Goal: Task Accomplishment & Management: Manage account settings

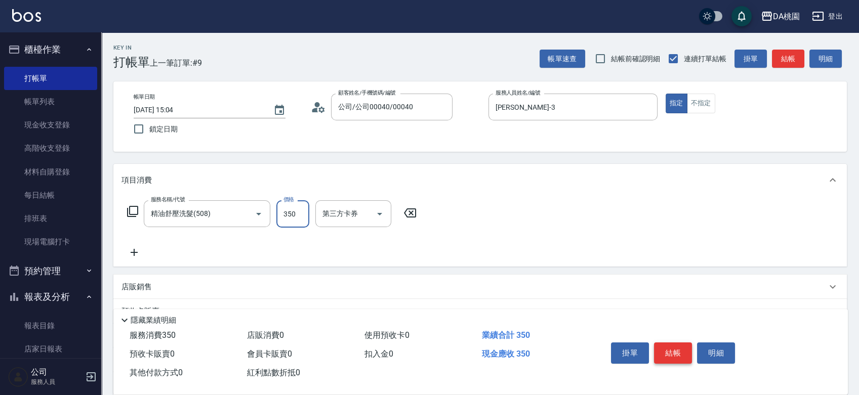
click at [679, 348] on button "結帳" at bounding box center [673, 353] width 38 height 21
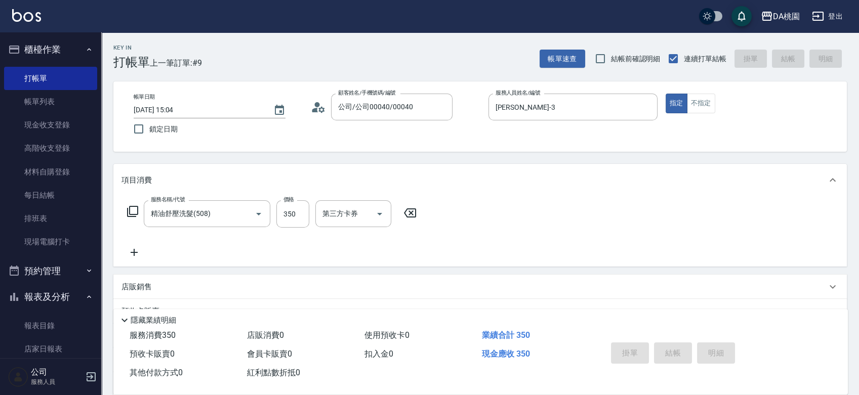
type input "2025/09/22 16:05"
type input "0"
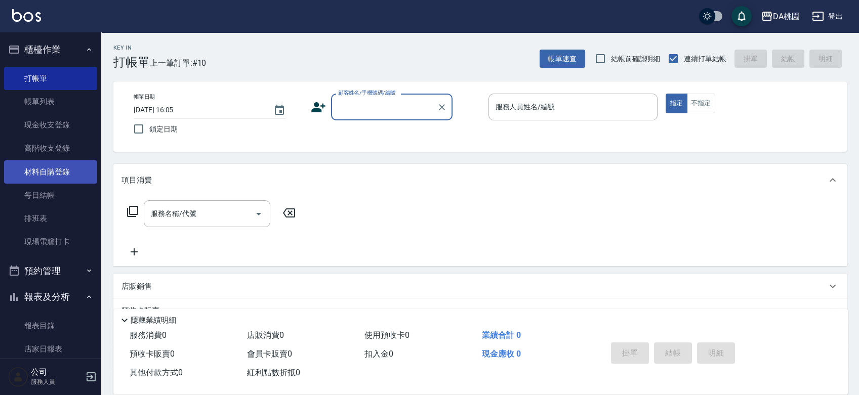
click at [64, 173] on link "材料自購登錄" at bounding box center [50, 171] width 93 height 23
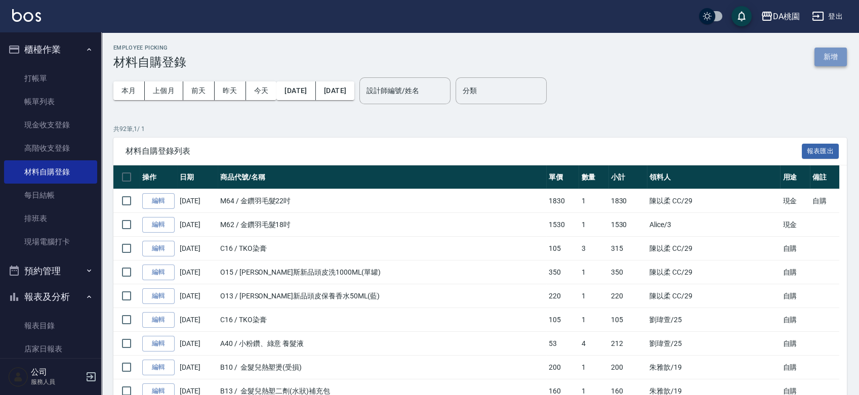
click at [840, 60] on button "新增" at bounding box center [830, 57] width 32 height 19
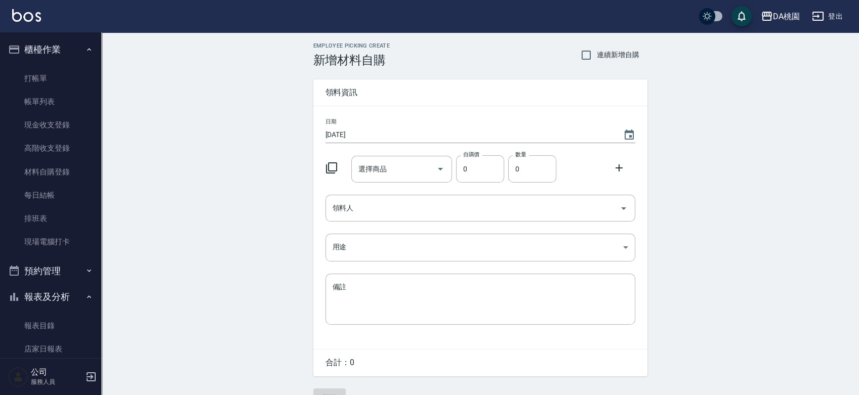
click at [333, 167] on icon at bounding box center [331, 168] width 12 height 12
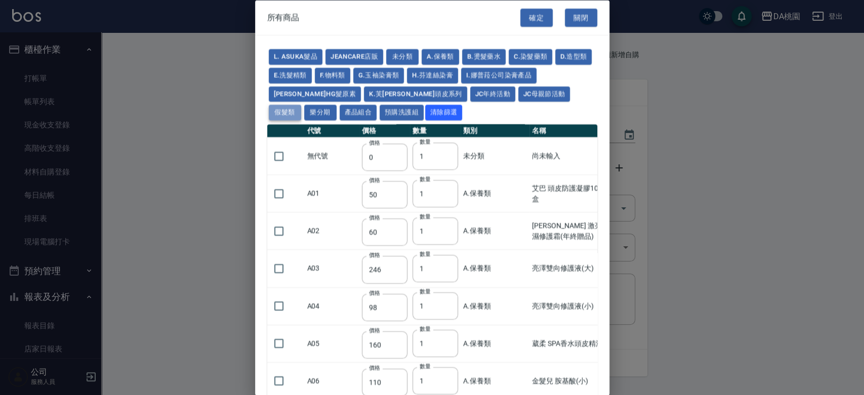
click at [301, 105] on button "假髮類" at bounding box center [285, 113] width 32 height 16
type input "62"
type input "64"
type input "350"
type input "800"
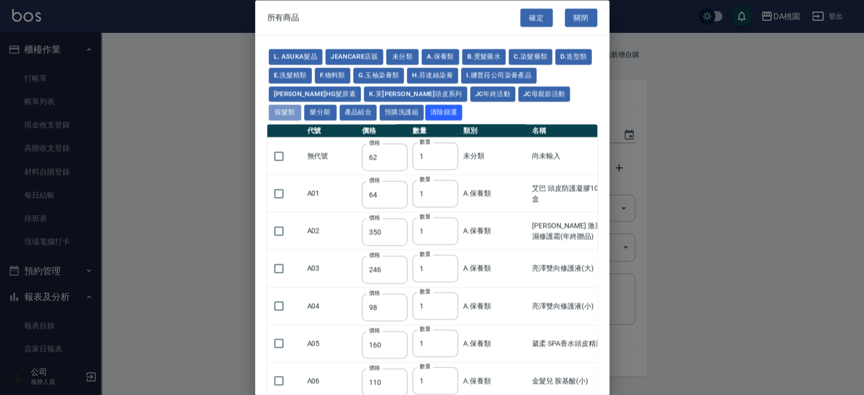
type input "80"
type input "350"
type input "25"
type input "400"
type input "100"
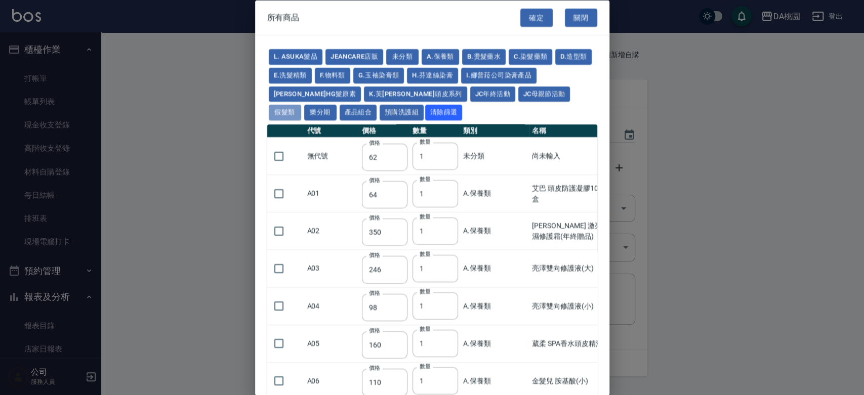
type input "100"
type input "880"
type input "930"
type input "980"
type input "1030"
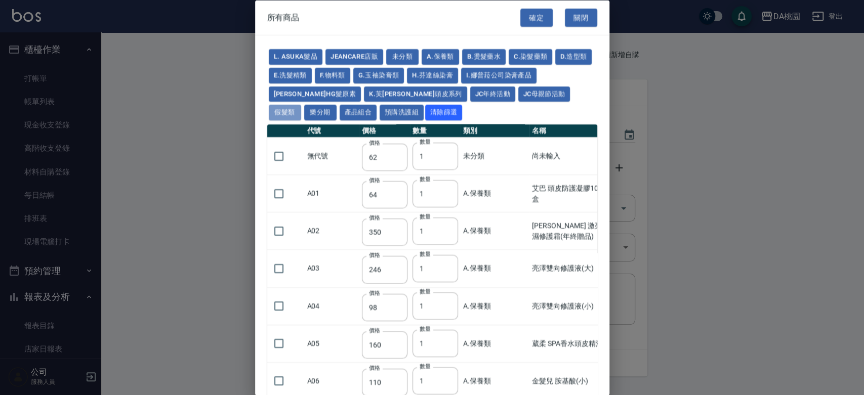
type input "1130"
type input "1230"
type input "1330"
type input "1780"
type input "1980"
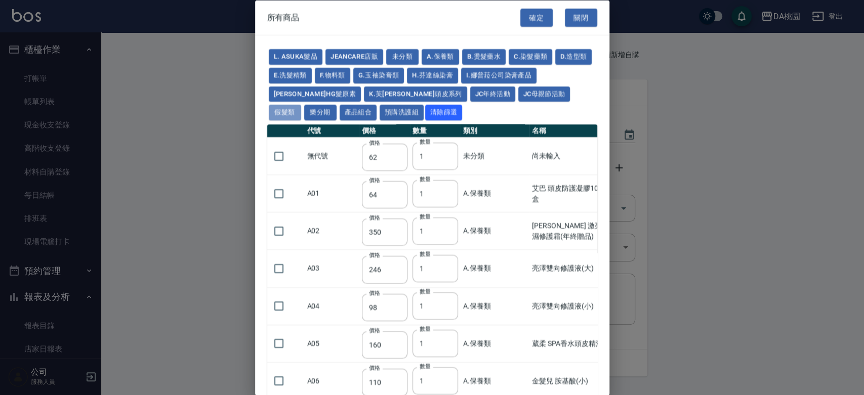
type input "2180"
type input "2380"
type input "2580"
type input "2780"
type input "2980"
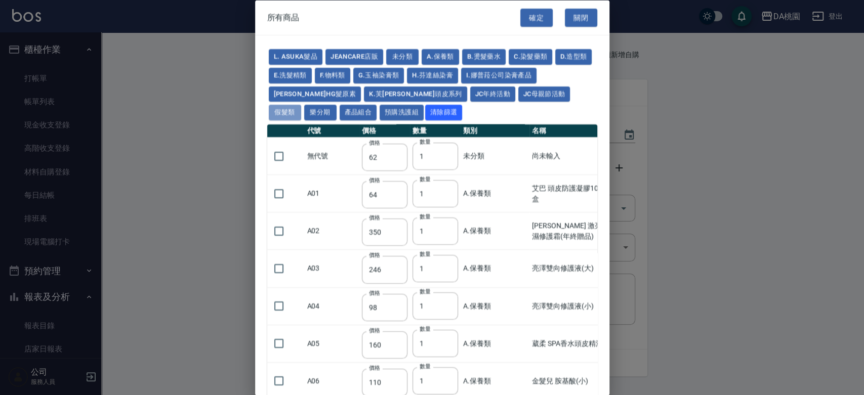
type input "1030"
type input "1080"
type input "1130"
type input "1230"
type input "1280"
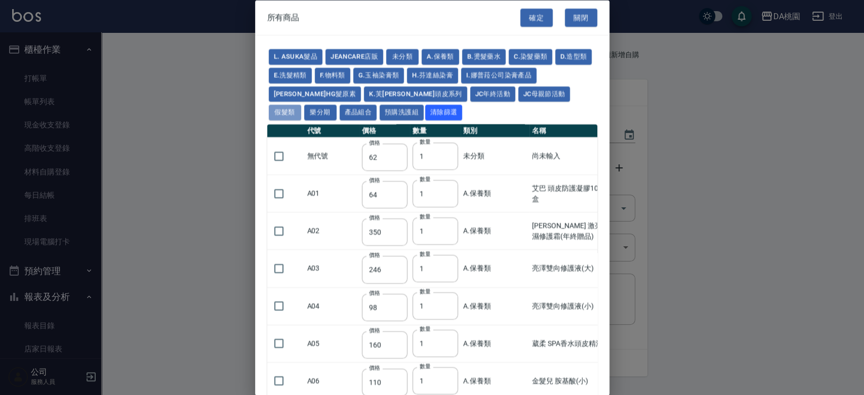
type input "1380"
type input "2180"
type input "2380"
type input "2580"
type input "2780"
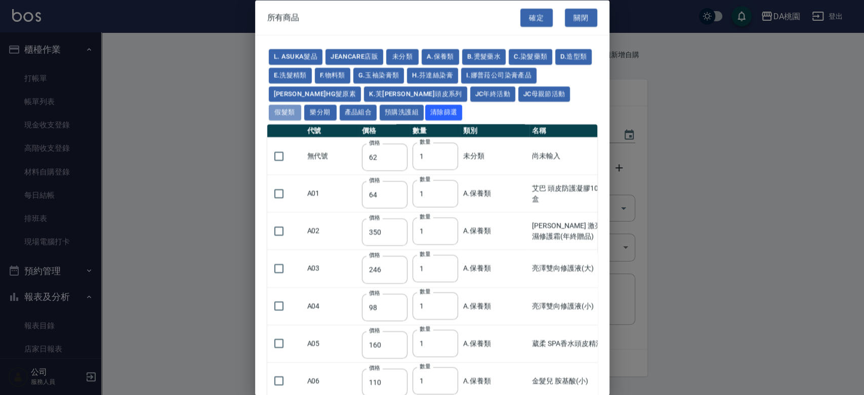
type input "2980"
type input "730"
type input "780"
type input "830"
type input "930"
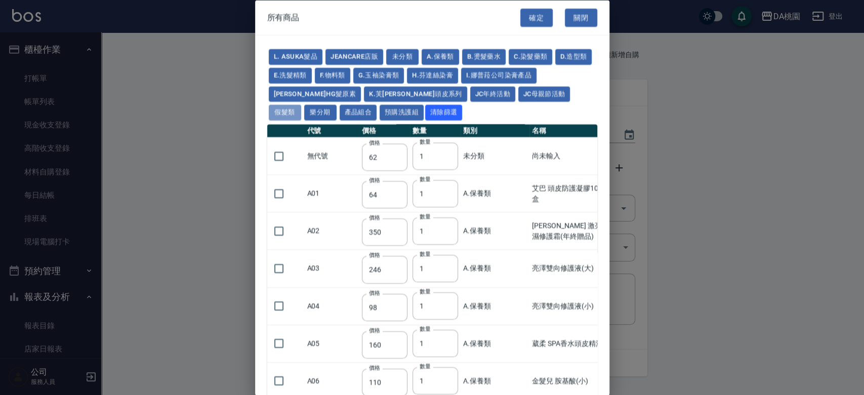
type input "980"
type input "560"
type input "775"
type input "580"
type input "2230"
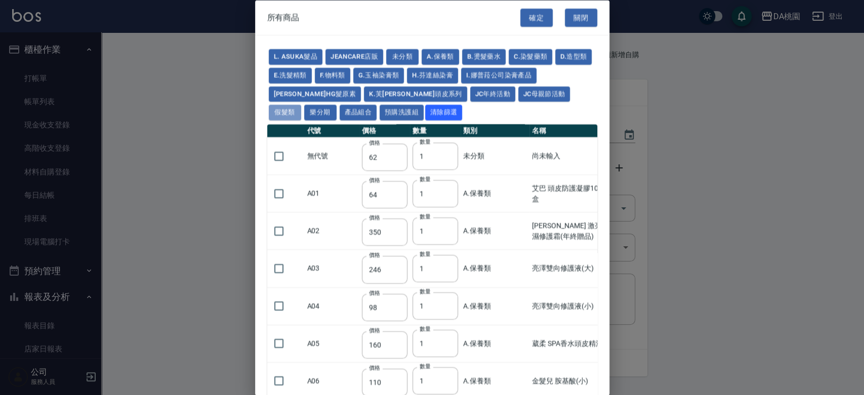
type input "1180"
type input "1030"
type input "1080"
type input "1130"
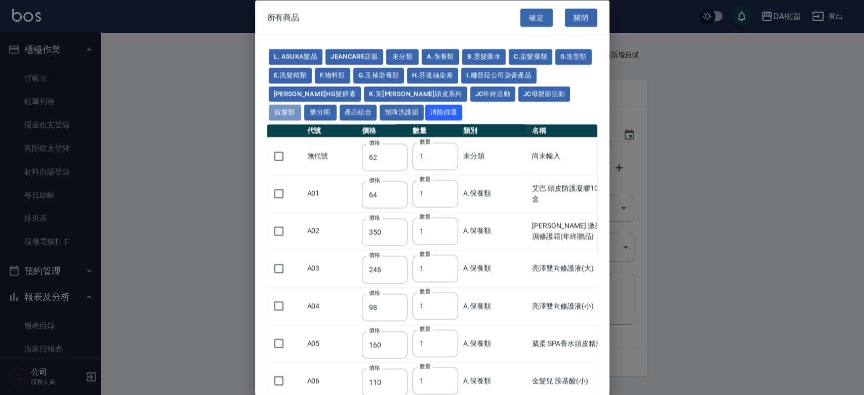
type input "1180"
type input "1230"
type input "2130"
type input "2330"
type input "2530"
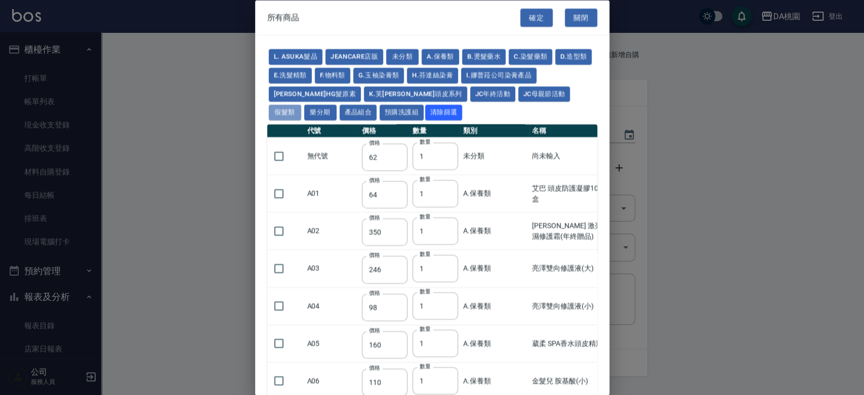
type input "930"
type input "170"
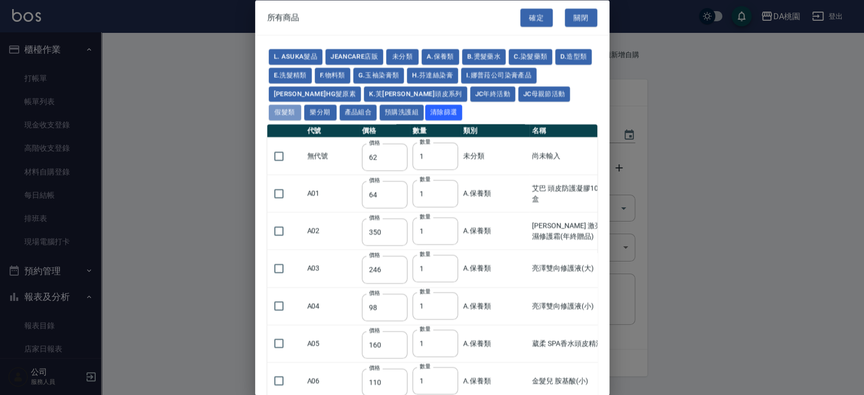
type input "1380"
type input "1530"
type input "1680"
type input "1830"
type input "1980"
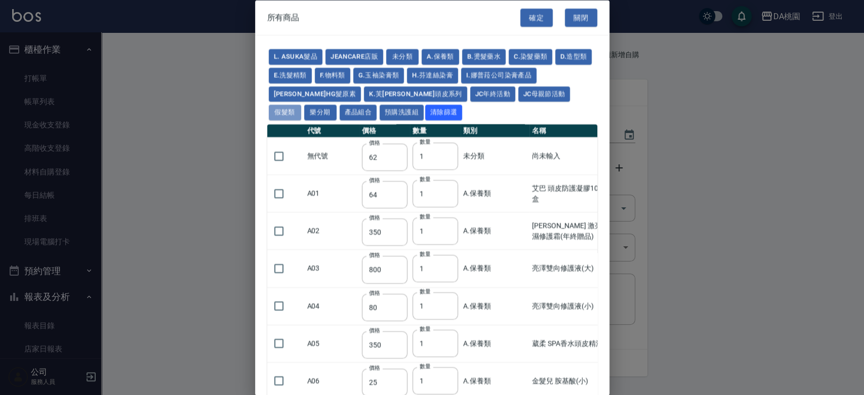
type input "2130"
type input "2780"
type input "1930"
type input "2730"
type input "2380"
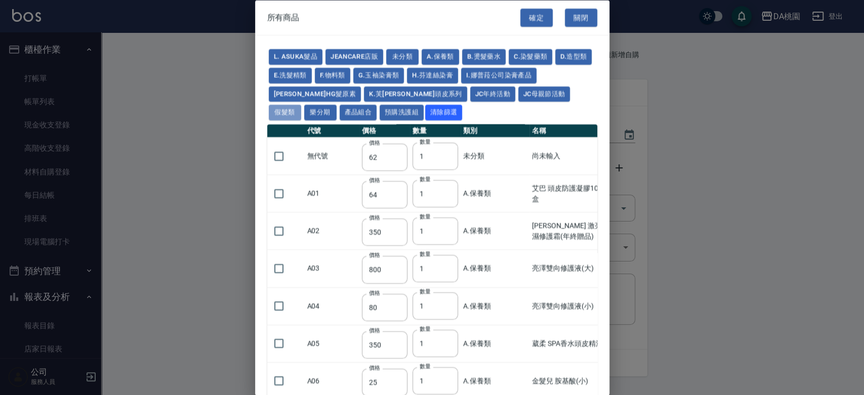
type input "2580"
type input "2780"
type input "2980"
type input "3180"
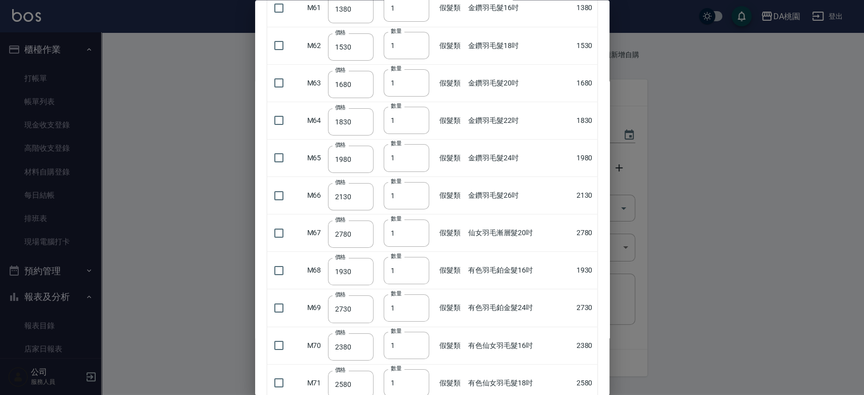
scroll to position [2417, 0]
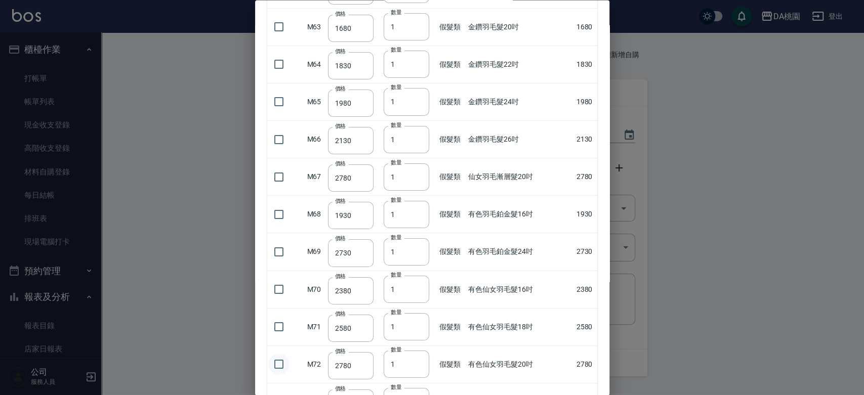
click at [277, 357] on input "checkbox" at bounding box center [278, 364] width 21 height 21
checkbox input "true"
click at [417, 355] on input "2" at bounding box center [407, 364] width 46 height 27
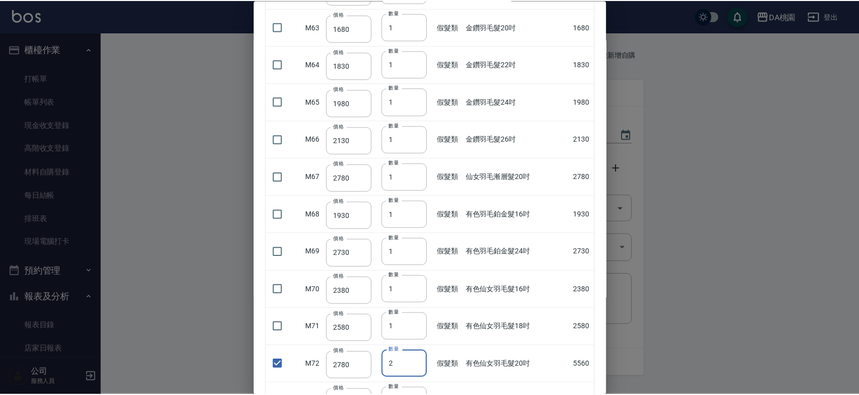
scroll to position [2538, 0]
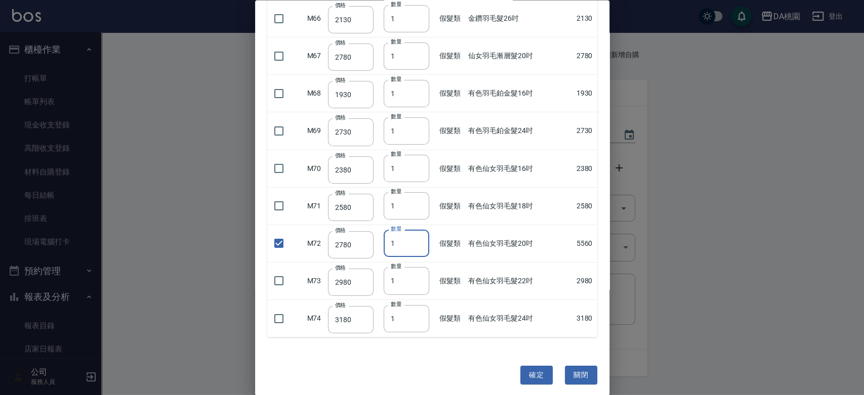
click at [415, 239] on input "1" at bounding box center [407, 243] width 46 height 27
type input "2"
click at [416, 234] on input "2" at bounding box center [407, 243] width 46 height 27
click at [530, 368] on button "確定" at bounding box center [536, 375] width 32 height 19
type input "有色仙女羽毛髮20吋"
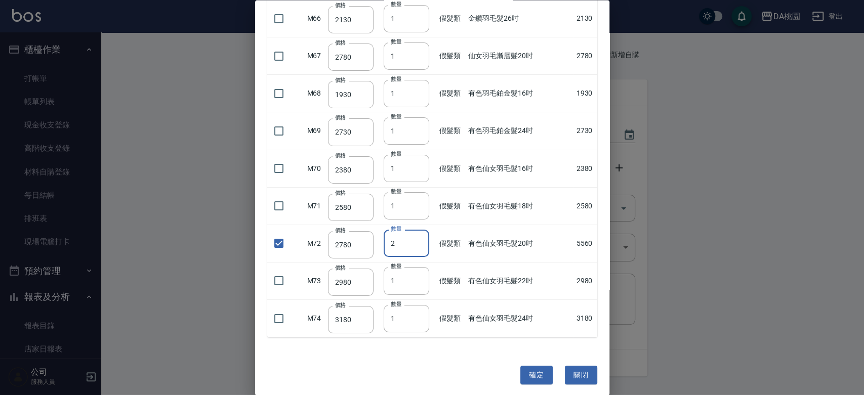
type input "2780"
type input "2"
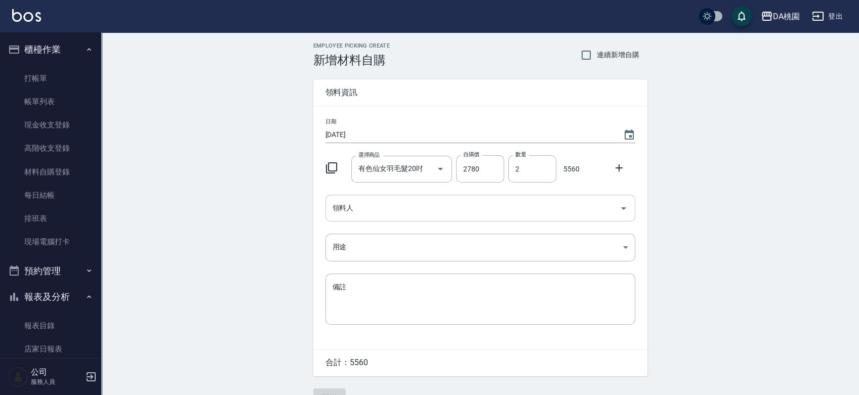
click at [415, 209] on input "領料人" at bounding box center [472, 208] width 285 height 18
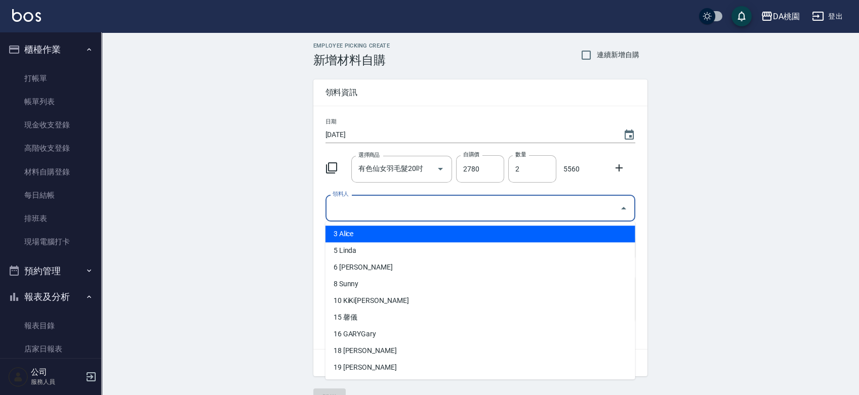
click at [363, 232] on li "3 Alice" at bounding box center [480, 234] width 310 height 17
type input "Alice"
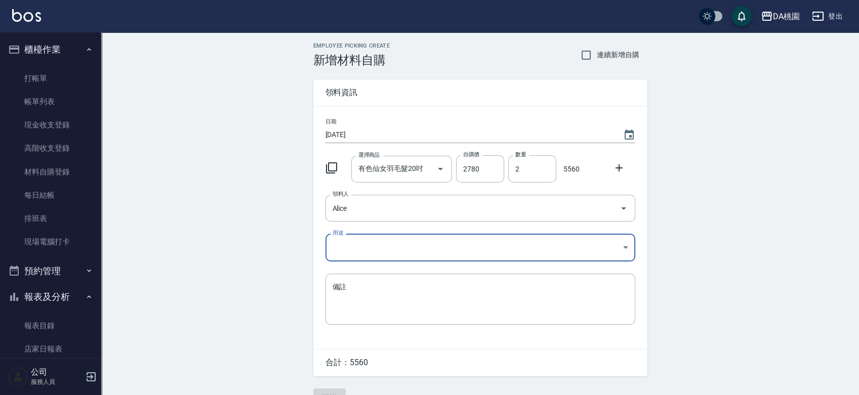
click at [360, 247] on body "DA桃園 登出 櫃檯作業 打帳單 帳單列表 現金收支登錄 高階收支登錄 材料自購登錄 每日結帳 排班表 現場電腦打卡 預約管理 預約管理 單日預約紀錄 單週預…" at bounding box center [429, 208] width 859 height 417
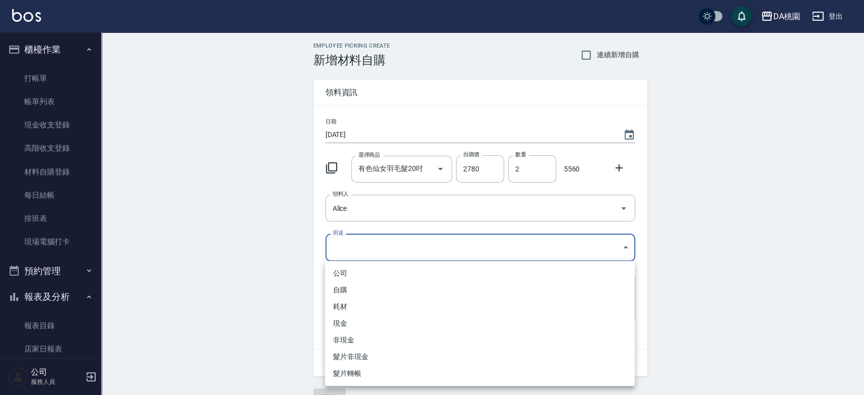
click at [352, 322] on li "現金" at bounding box center [480, 323] width 310 height 17
type input "現金"
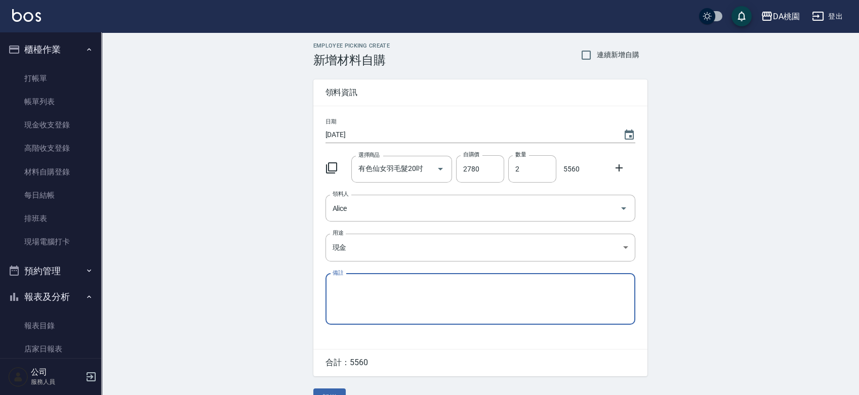
scroll to position [22, 0]
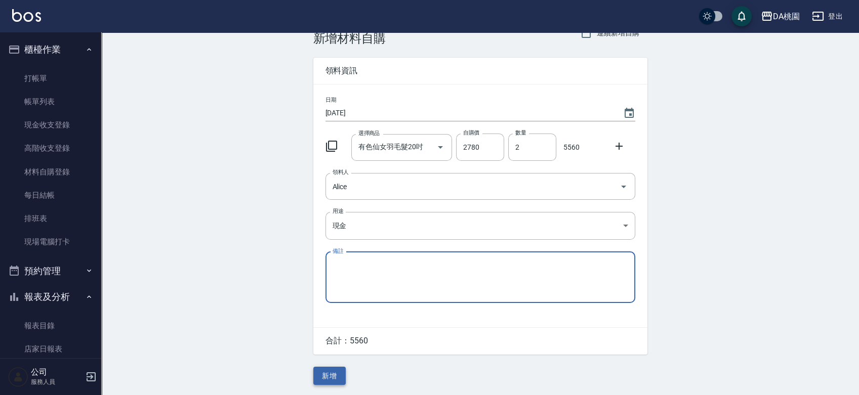
click at [332, 368] on button "新增" at bounding box center [329, 376] width 32 height 19
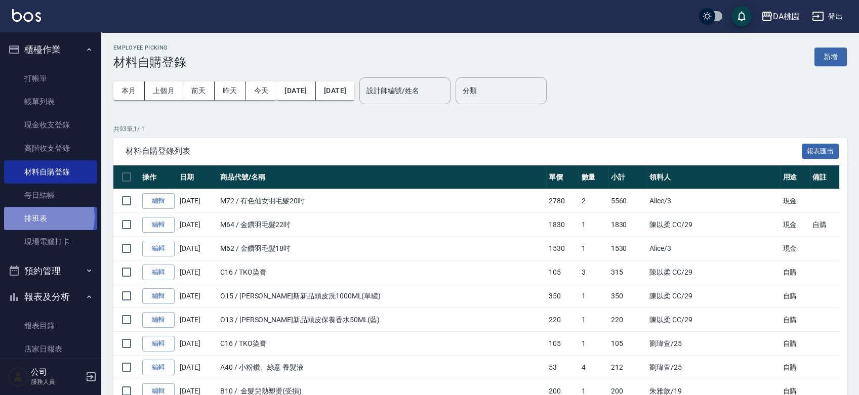
click at [43, 217] on link "排班表" at bounding box center [50, 218] width 93 height 23
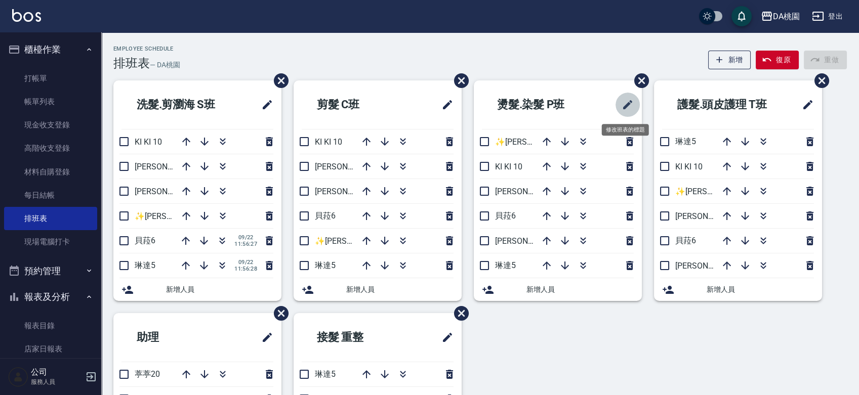
click at [626, 111] on button "修改班表的標題" at bounding box center [627, 105] width 24 height 24
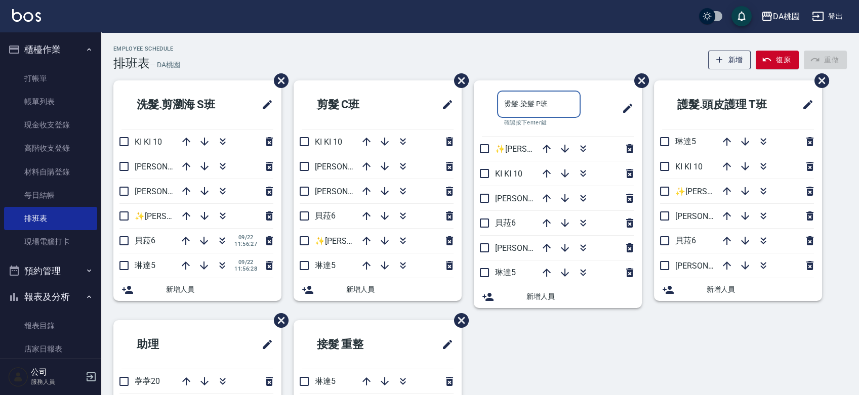
click at [533, 105] on input "燙髮.染髮 P班" at bounding box center [538, 104] width 83 height 27
type input "燙髮.染髮.拆髮 P班"
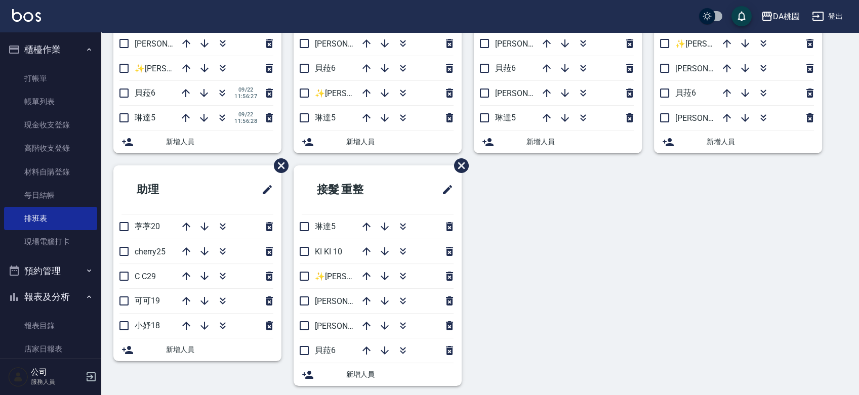
scroll to position [154, 0]
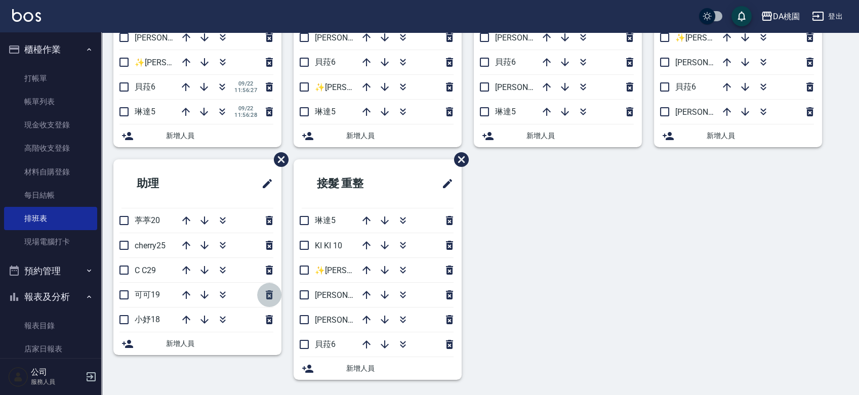
click at [268, 294] on icon "button" at bounding box center [269, 295] width 12 height 12
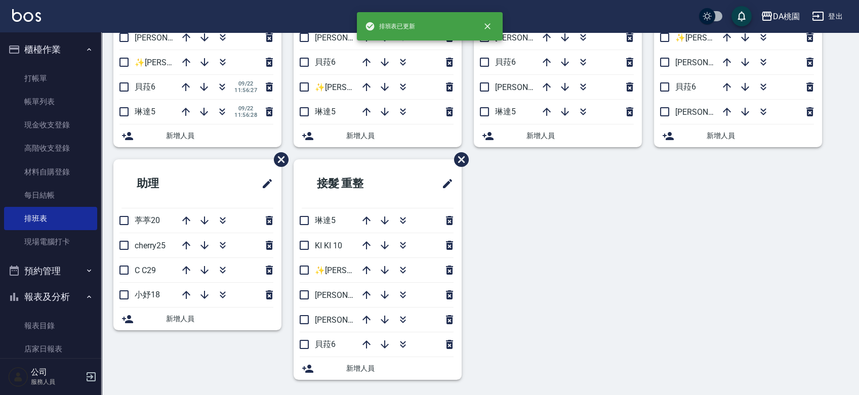
click at [533, 312] on div "洗髮.剪瀏海 S班 KI KI 10 愛莉絲3 桑妮8 ✨GARY蓋瑞 ✨16 貝菈6 09/22 11:56:27 琳達5 09/22 11:56:28 新…" at bounding box center [473, 159] width 745 height 465
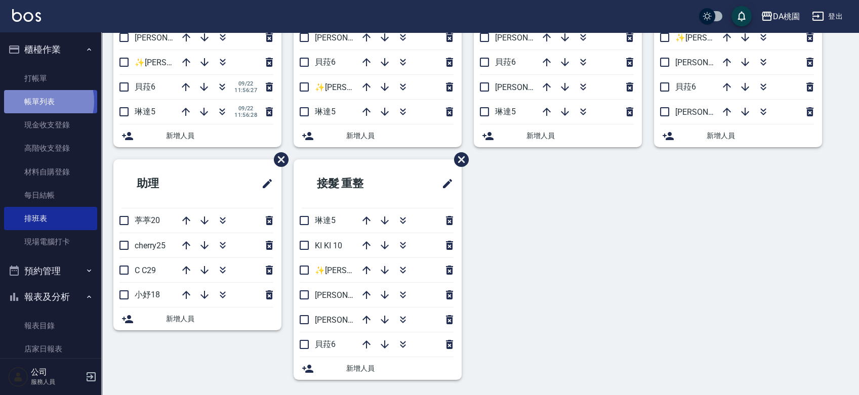
click at [38, 102] on link "帳單列表" at bounding box center [50, 101] width 93 height 23
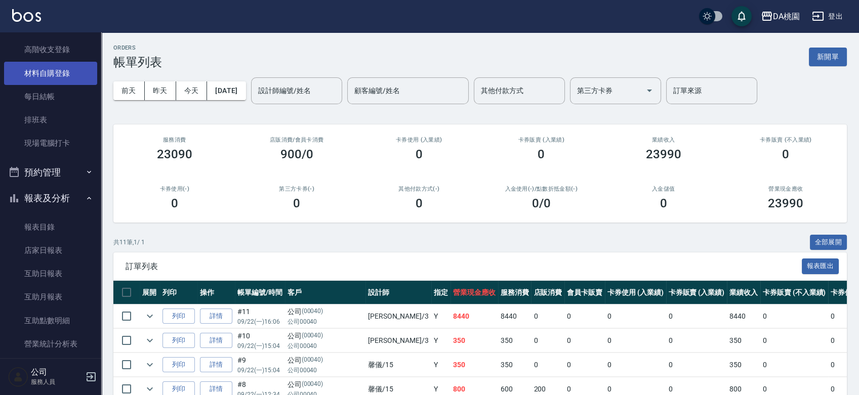
scroll to position [112, 0]
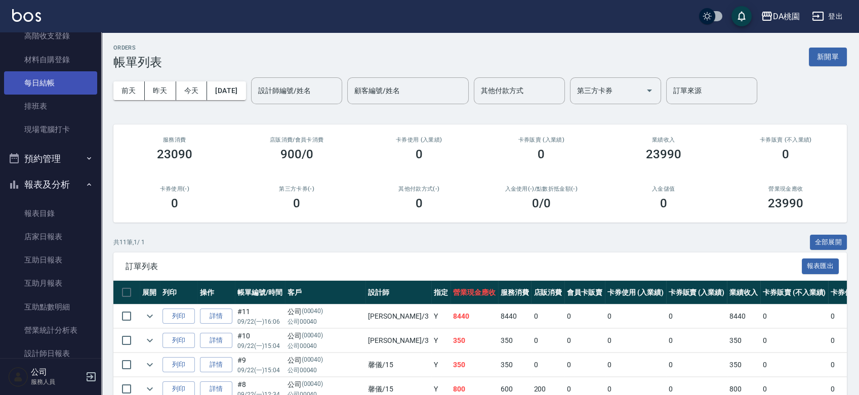
click at [60, 81] on link "每日結帳" at bounding box center [50, 82] width 93 height 23
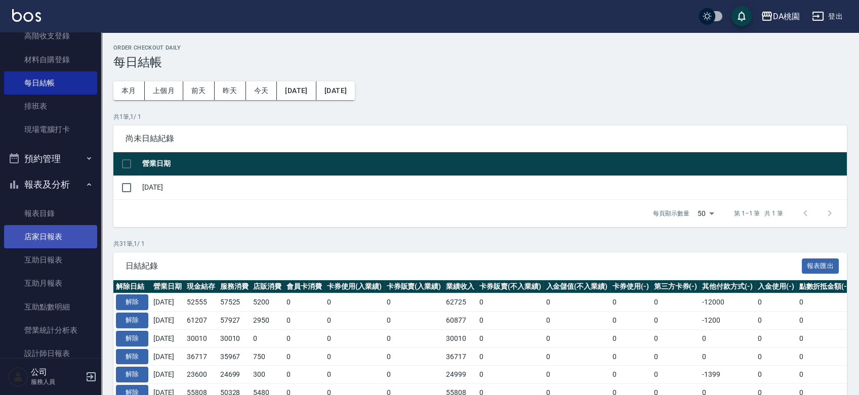
click at [58, 234] on link "店家日報表" at bounding box center [50, 236] width 93 height 23
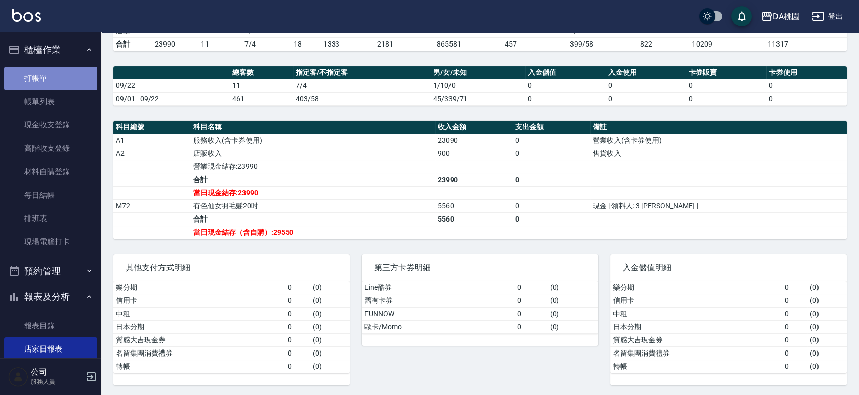
click at [54, 78] on link "打帳單" at bounding box center [50, 78] width 93 height 23
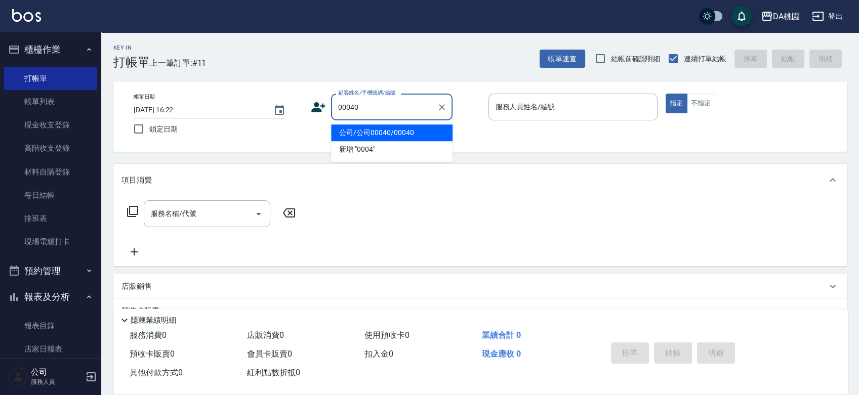
type input "公司/公司00040/00040"
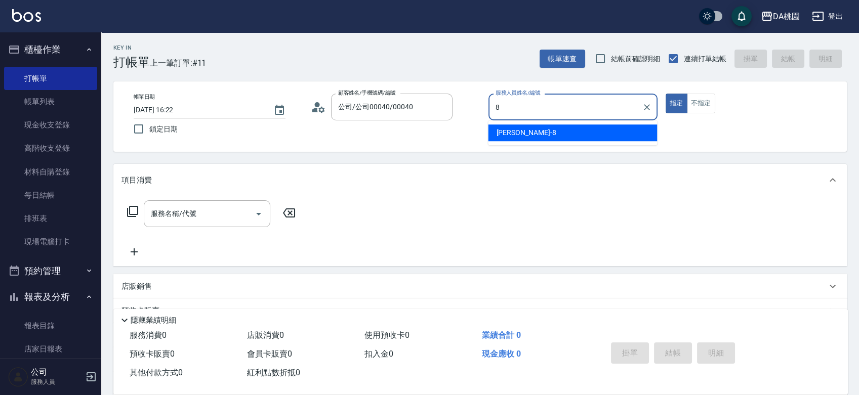
type input "[PERSON_NAME]-8"
type button "true"
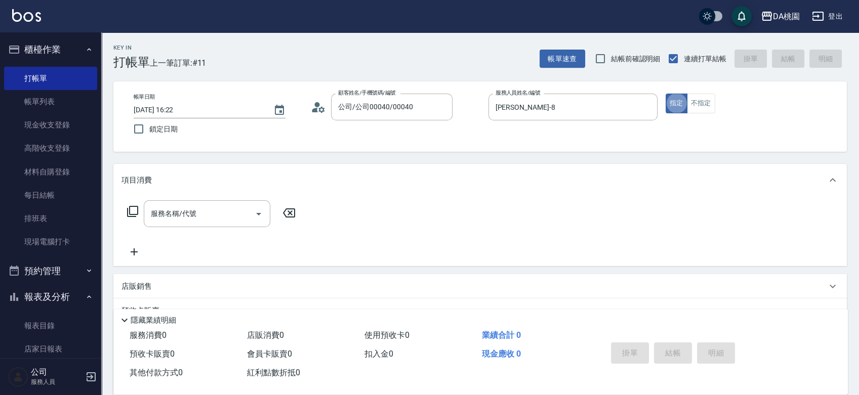
click at [131, 208] on icon at bounding box center [132, 211] width 12 height 12
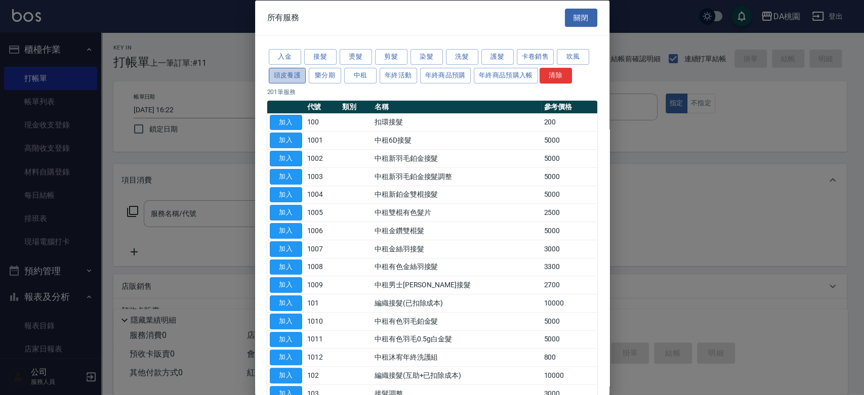
click at [276, 81] on button "頭皮養護" at bounding box center [287, 75] width 37 height 16
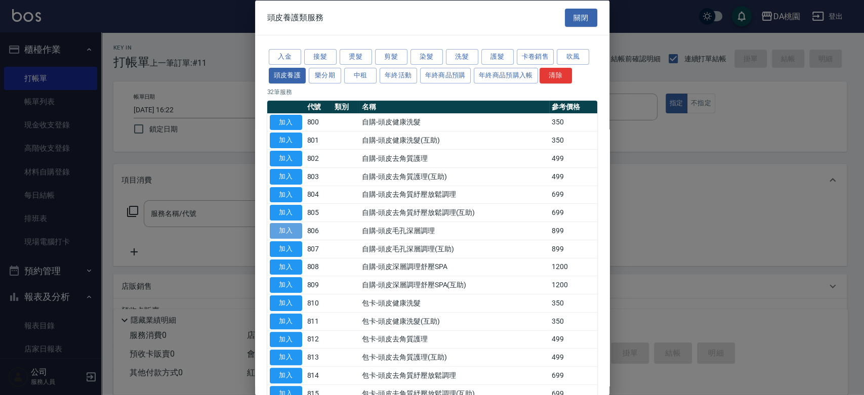
click at [286, 223] on button "加入" at bounding box center [286, 231] width 32 height 16
type input "自購-頭皮毛孔深層調理(806)"
type input "80"
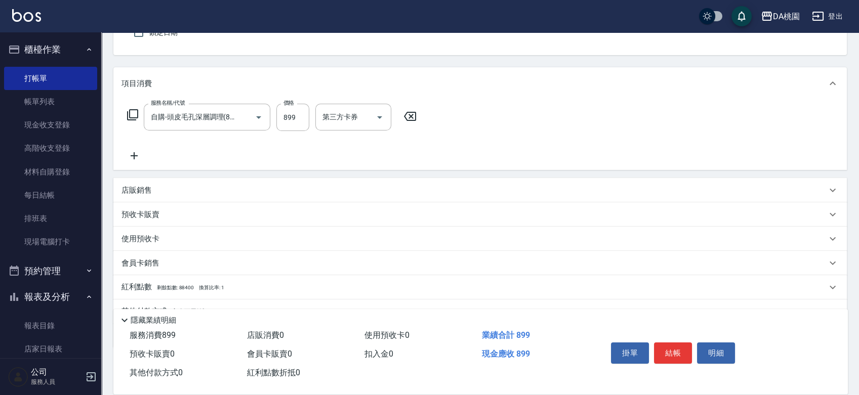
scroll to position [145, 0]
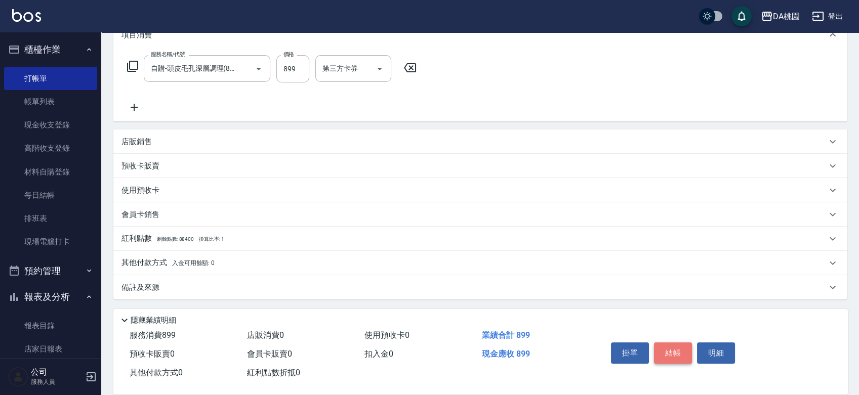
click at [672, 348] on button "結帳" at bounding box center [673, 353] width 38 height 21
type input "0"
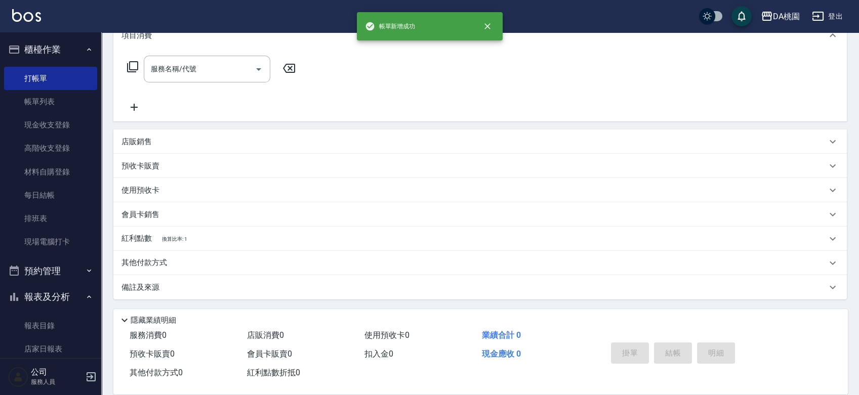
scroll to position [0, 0]
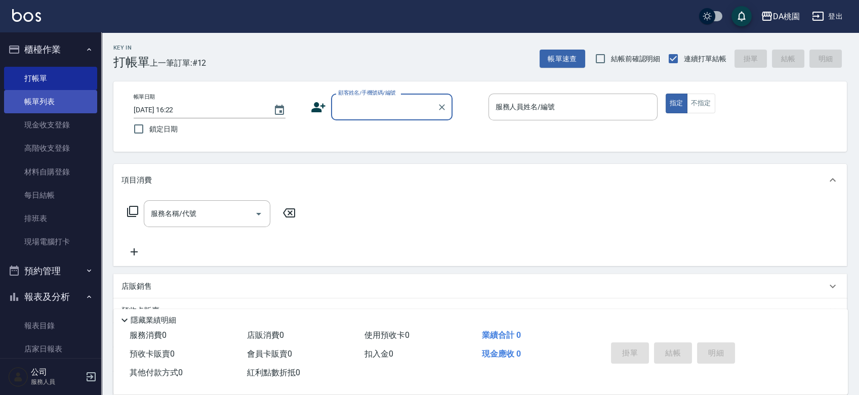
click at [31, 104] on link "帳單列表" at bounding box center [50, 101] width 93 height 23
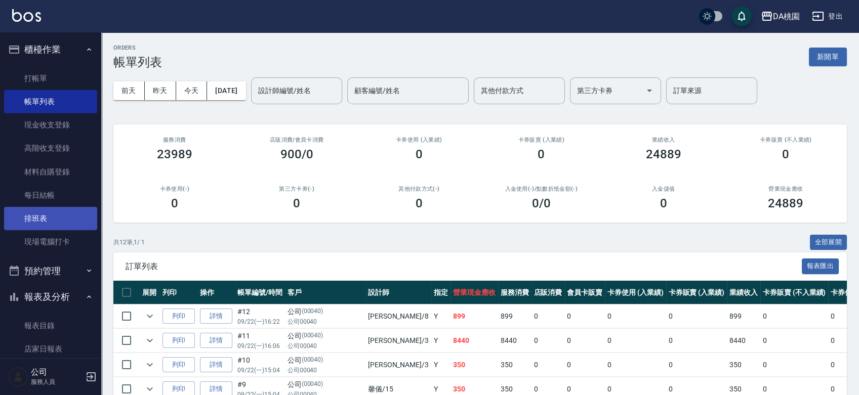
scroll to position [168, 0]
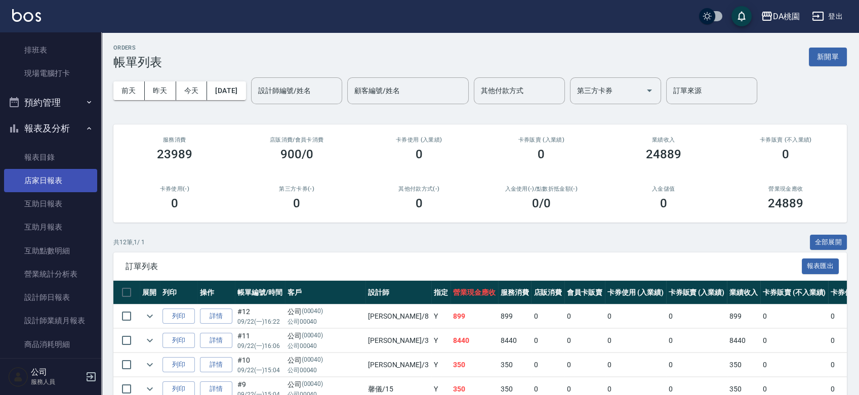
click at [54, 184] on link "店家日報表" at bounding box center [50, 180] width 93 height 23
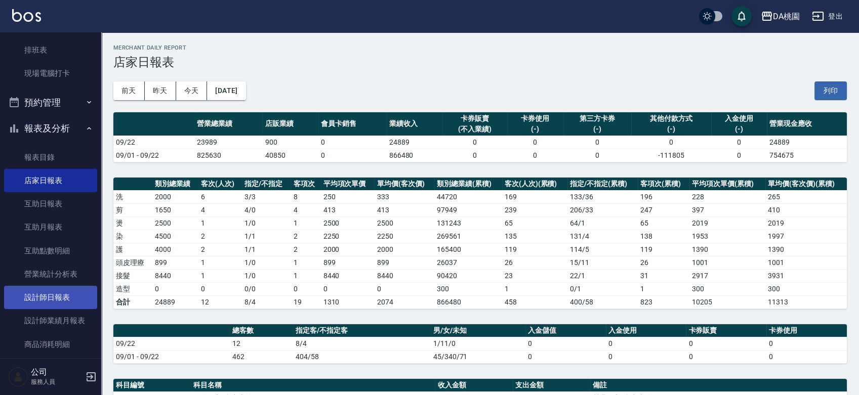
click at [47, 289] on link "設計師日報表" at bounding box center [50, 297] width 93 height 23
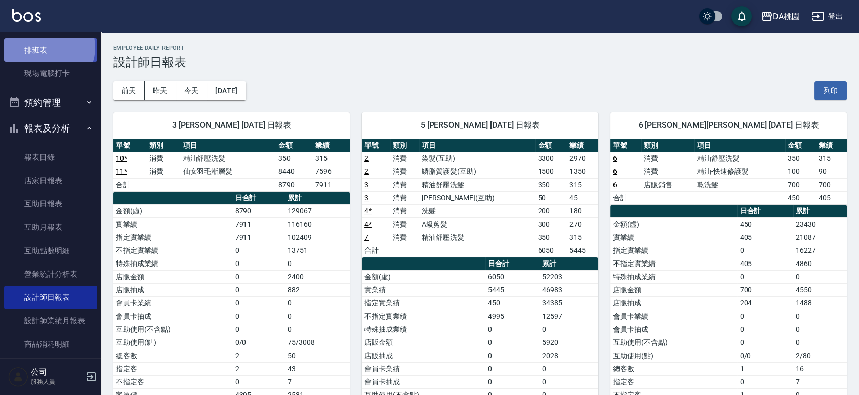
click at [48, 48] on link "排班表" at bounding box center [50, 49] width 93 height 23
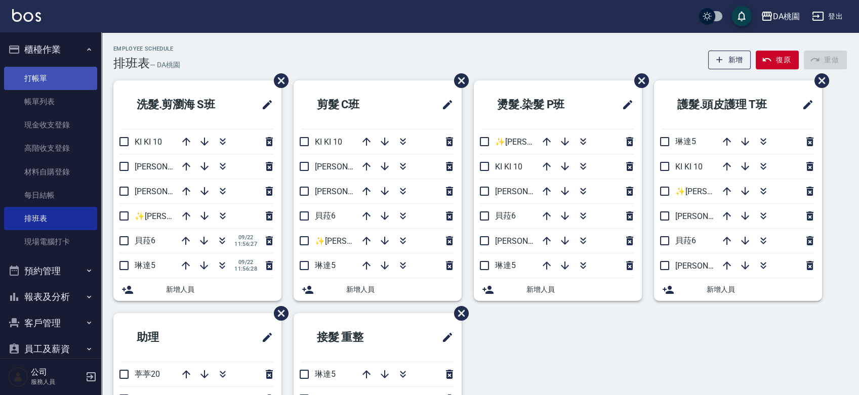
click at [69, 82] on link "打帳單" at bounding box center [50, 78] width 93 height 23
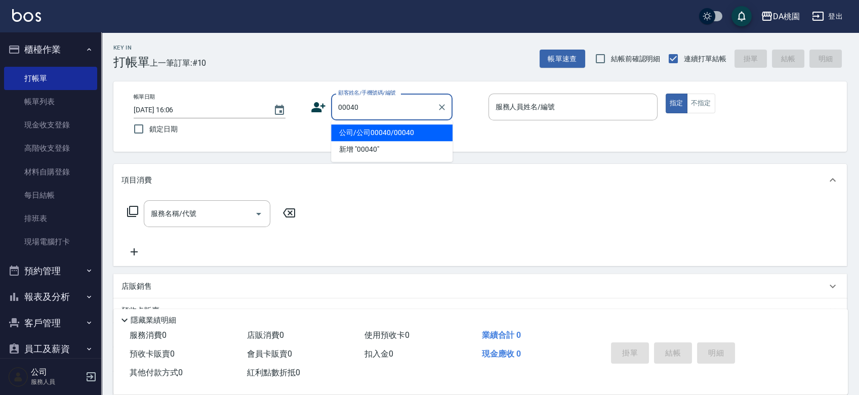
type input "公司/公司00040/00040"
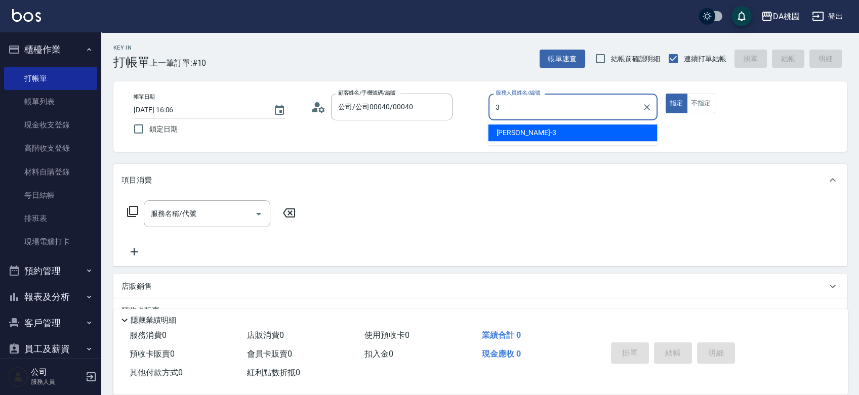
type input "愛莉絲-3"
type button "true"
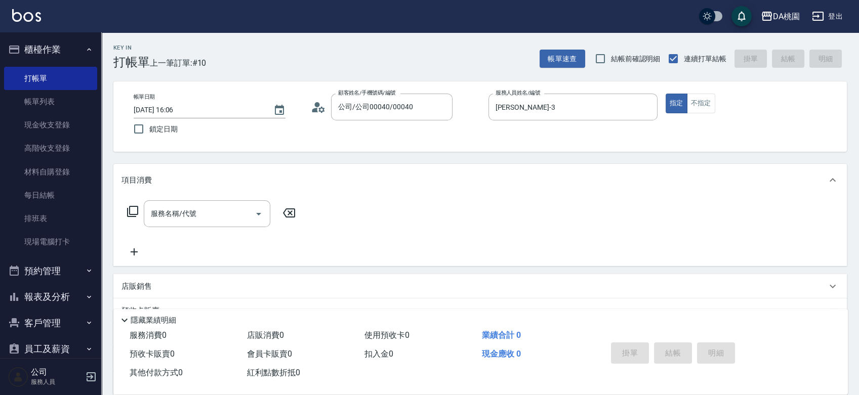
click at [134, 213] on icon at bounding box center [132, 211] width 12 height 12
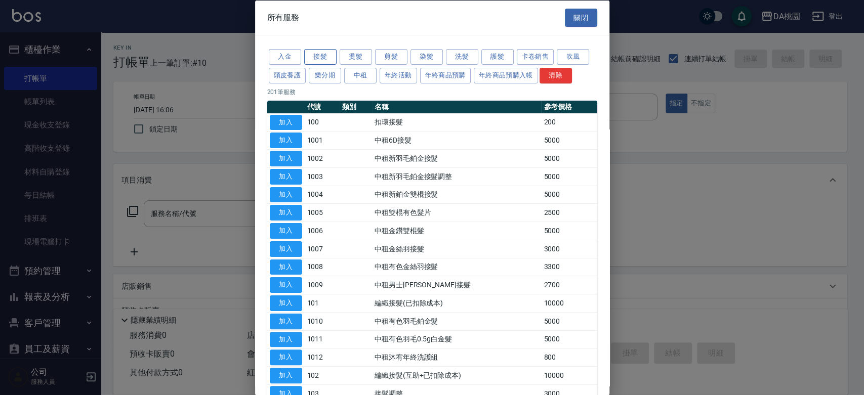
click at [322, 57] on button "接髮" at bounding box center [320, 57] width 32 height 16
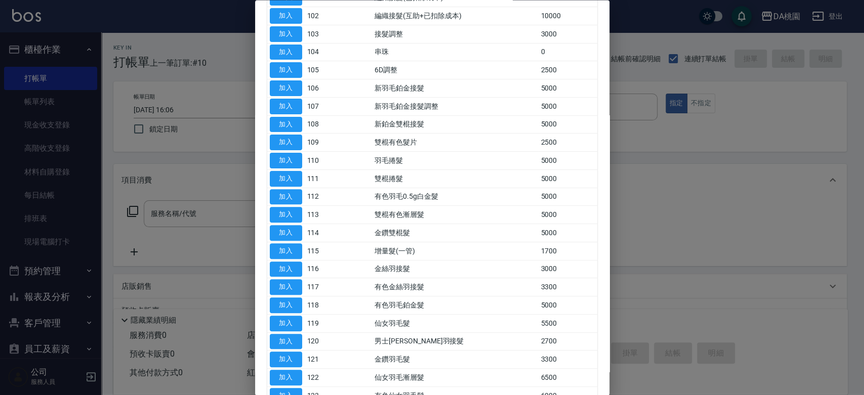
scroll to position [168, 0]
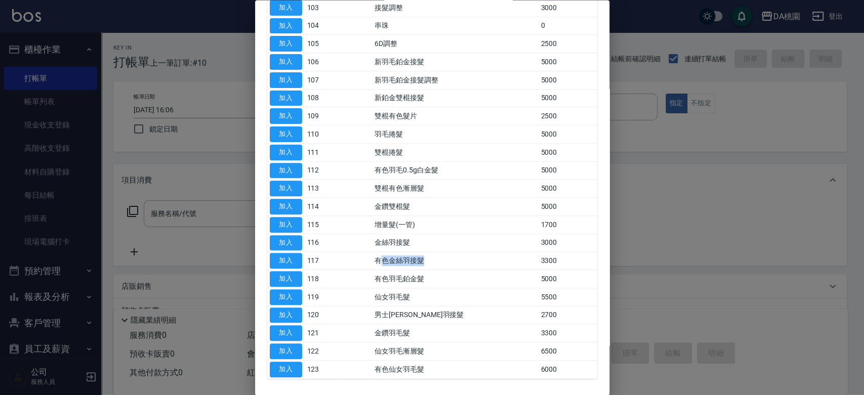
drag, startPoint x: 379, startPoint y: 259, endPoint x: 443, endPoint y: 261, distance: 64.3
click at [443, 261] on td "有色金絲羽接髮" at bounding box center [455, 261] width 166 height 18
drag, startPoint x: 360, startPoint y: 275, endPoint x: 427, endPoint y: 281, distance: 67.0
click at [427, 281] on tr "加入 118 有色羽毛鉑金髮 5000" at bounding box center [432, 279] width 330 height 18
drag, startPoint x: 371, startPoint y: 299, endPoint x: 407, endPoint y: 299, distance: 36.4
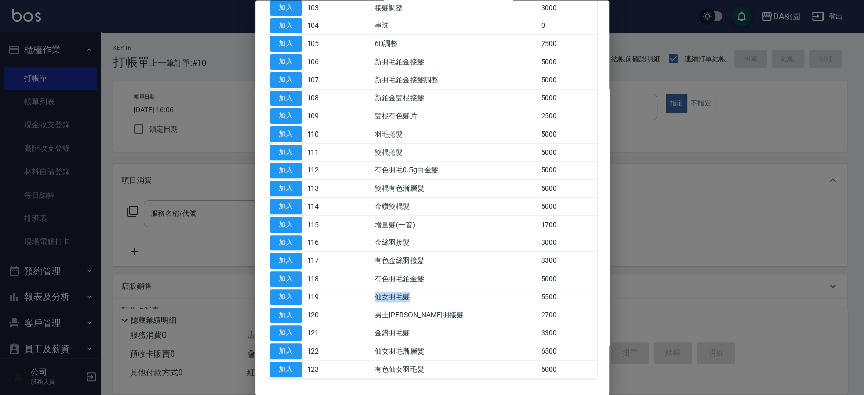
click at [407, 299] on tr "加入 119 仙女羽毛髮 5500" at bounding box center [432, 297] width 330 height 18
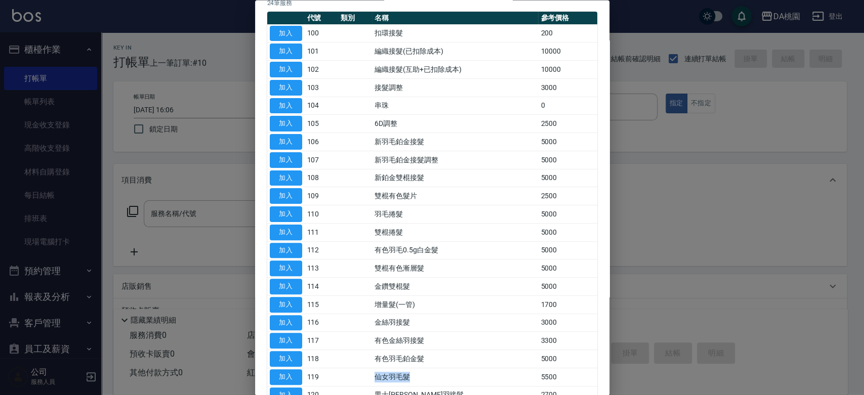
scroll to position [0, 0]
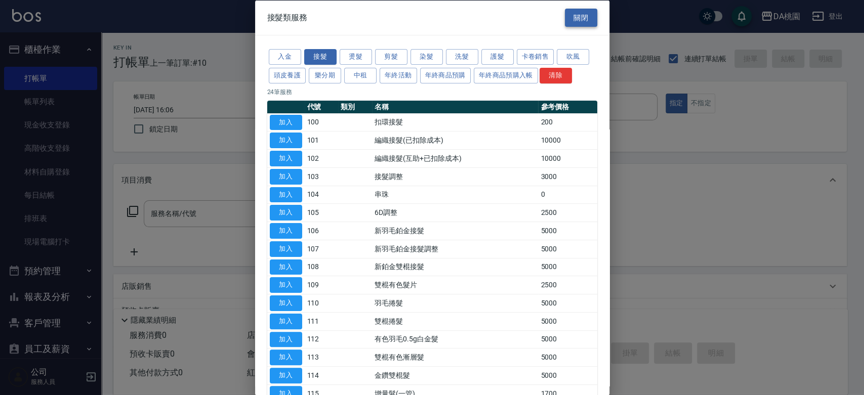
click at [573, 19] on button "關閉" at bounding box center [581, 17] width 32 height 19
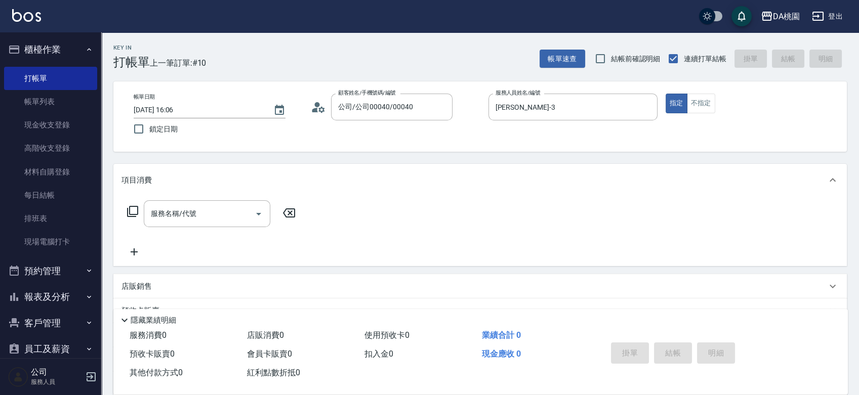
click at [133, 207] on icon at bounding box center [132, 211] width 12 height 12
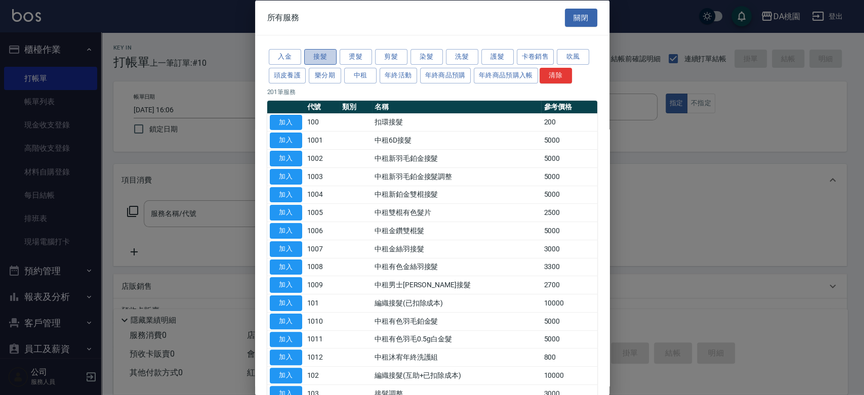
click at [318, 59] on button "接髮" at bounding box center [320, 57] width 32 height 16
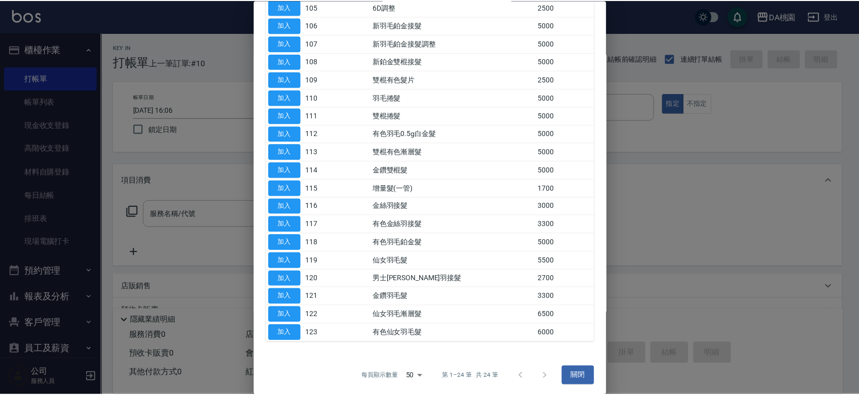
scroll to position [206, 0]
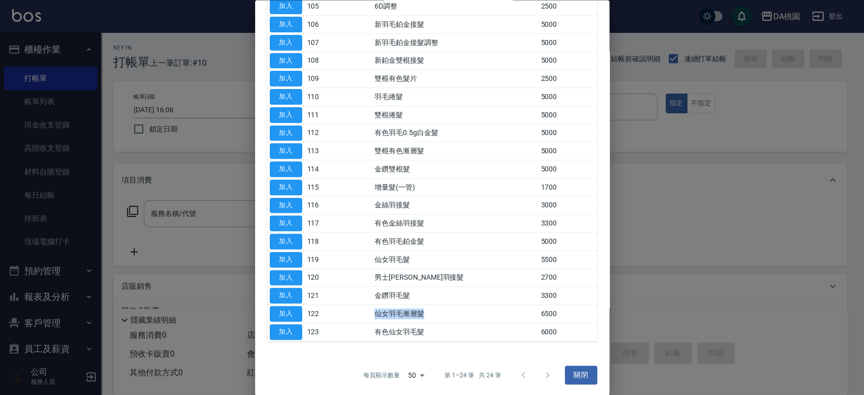
drag, startPoint x: 432, startPoint y: 312, endPoint x: 374, endPoint y: 312, distance: 57.2
click at [374, 312] on td "仙女羽毛漸層髮" at bounding box center [455, 314] width 166 height 18
click at [287, 308] on button "加入" at bounding box center [286, 315] width 32 height 16
type input "仙女羽毛漸層髮(122)"
type input "650"
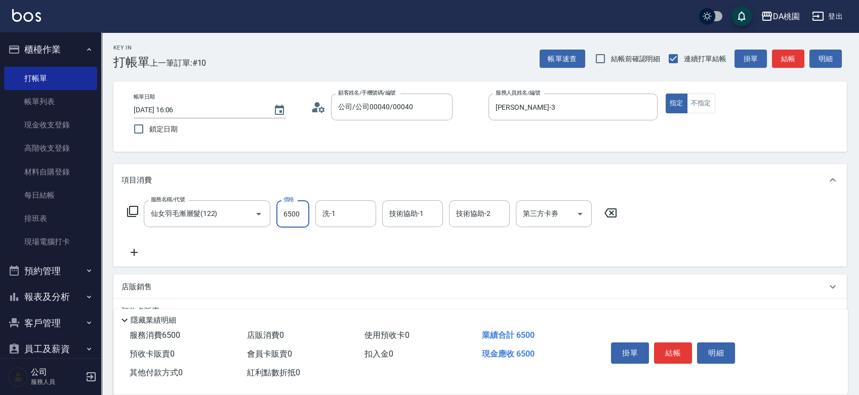
click at [290, 218] on input "6500" at bounding box center [292, 213] width 33 height 27
type input "0"
type input "844"
type input "80"
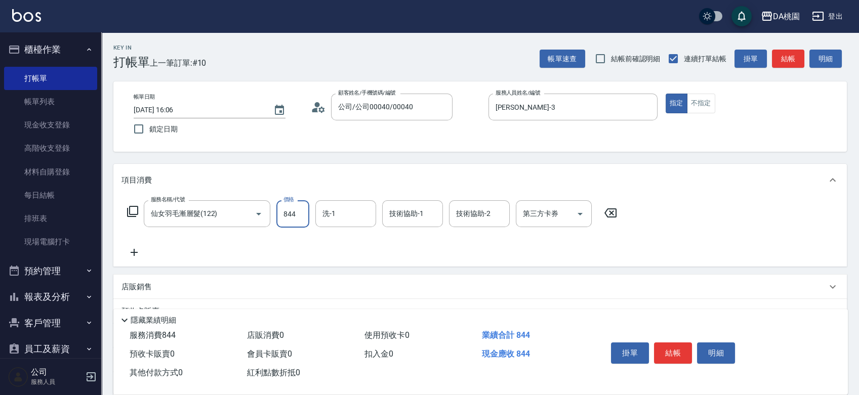
type input "8440"
type input "840"
type input "8440"
click at [662, 350] on button "結帳" at bounding box center [673, 353] width 38 height 21
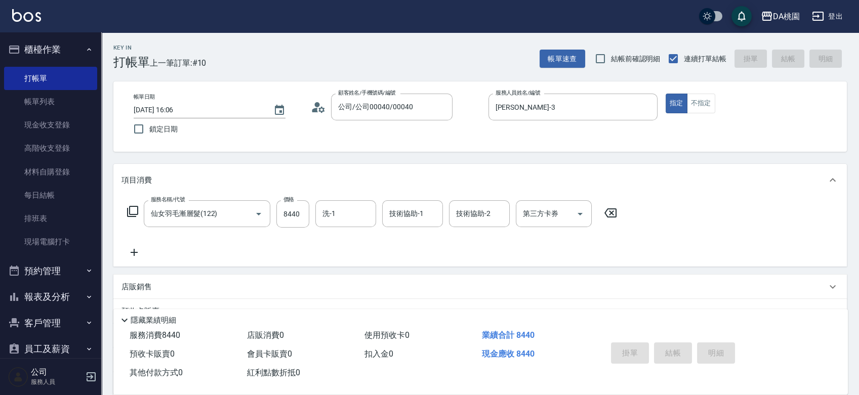
type input "[DATE] 16:11"
type input "0"
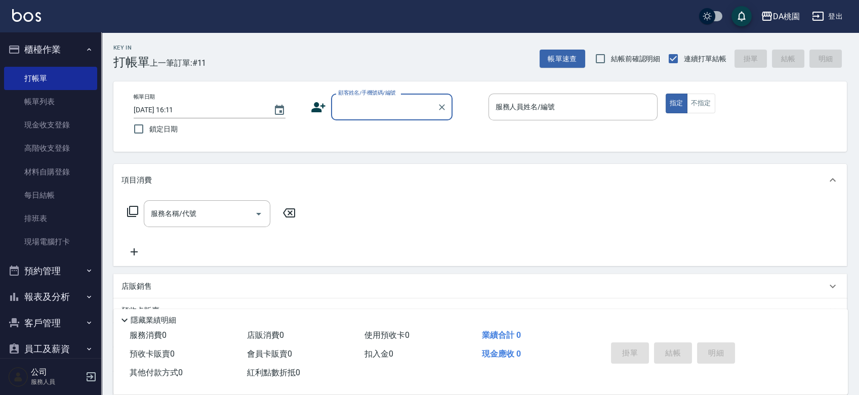
click at [479, 146] on div "帳單日期 2025/09/22 16:11 鎖定日期 顧客姓名/手機號碼/編號 顧客姓名/手機號碼/編號 服務人員姓名/編號 服務人員姓名/編號 指定 不指定" at bounding box center [479, 116] width 733 height 70
click at [469, 155] on div "Key In 打帳單 上一筆訂單:#11 帳單速查 結帳前確認明細 連續打單結帳 掛單 結帳 明細 帳單日期 2025/09/22 16:11 鎖定日期 顧客…" at bounding box center [479, 285] width 757 height 507
click at [472, 156] on div "Key In 打帳單 上一筆訂單:#11 帳單速查 結帳前確認明細 連續打單結帳 掛單 結帳 明細 帳單日期 2025/09/22 16:11 鎖定日期 顧客…" at bounding box center [479, 285] width 757 height 507
type input "高偉珉/0918390219/null"
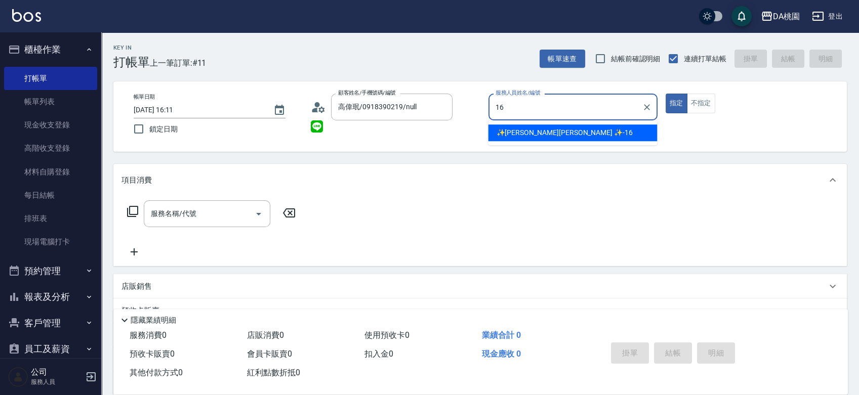
type input "✨[PERSON_NAME][PERSON_NAME] ✨-16"
type button "true"
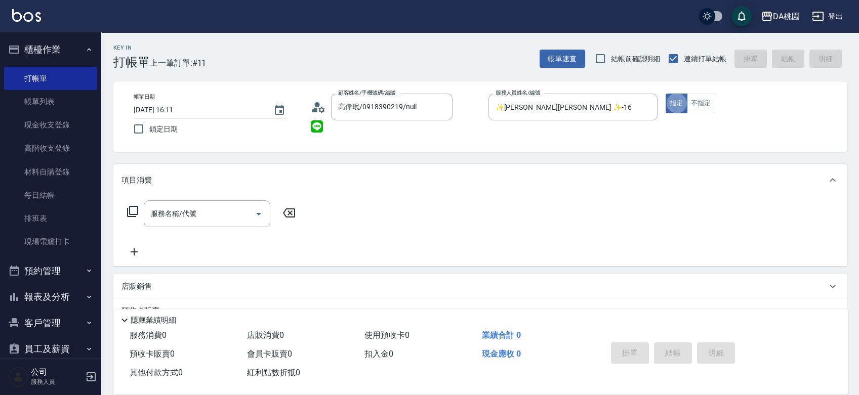
click at [128, 211] on icon at bounding box center [132, 211] width 12 height 12
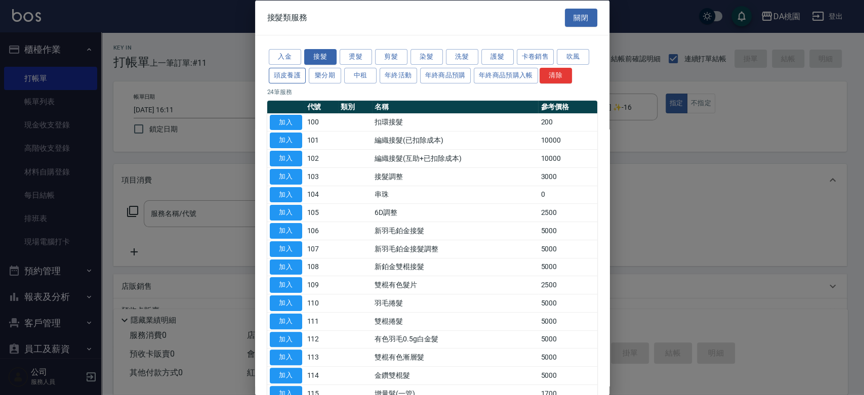
click at [298, 78] on button "頭皮養護" at bounding box center [287, 75] width 37 height 16
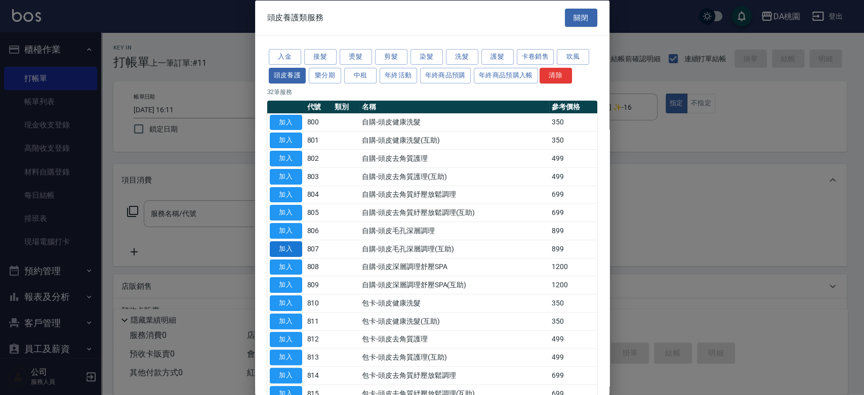
click at [291, 250] on button "加入" at bounding box center [286, 249] width 32 height 16
type input "自購-頭皮毛孔深層調理(互助)(807)"
type input "80"
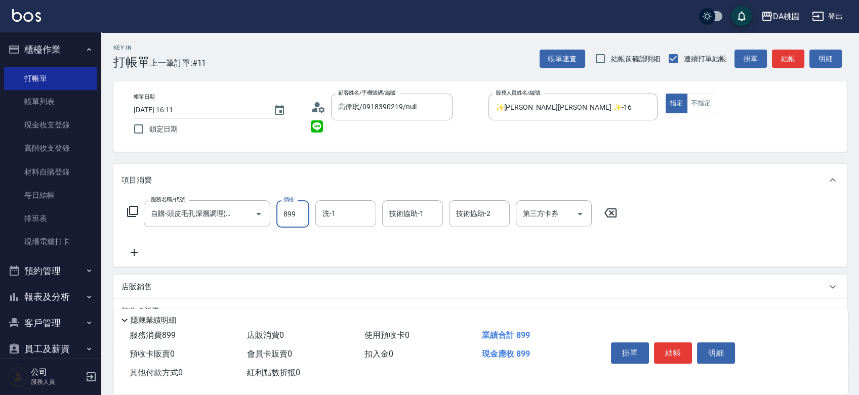
click at [299, 221] on input "899" at bounding box center [292, 213] width 33 height 27
type input "9"
type input "0"
type input "90"
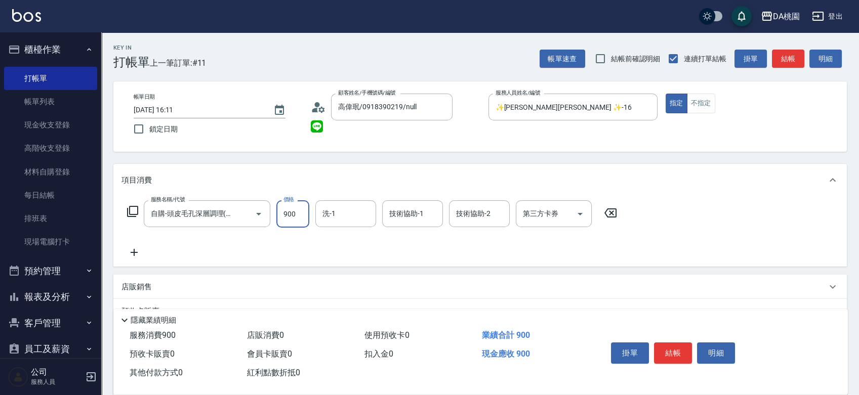
type input "900"
type input "[PERSON_NAME]-18"
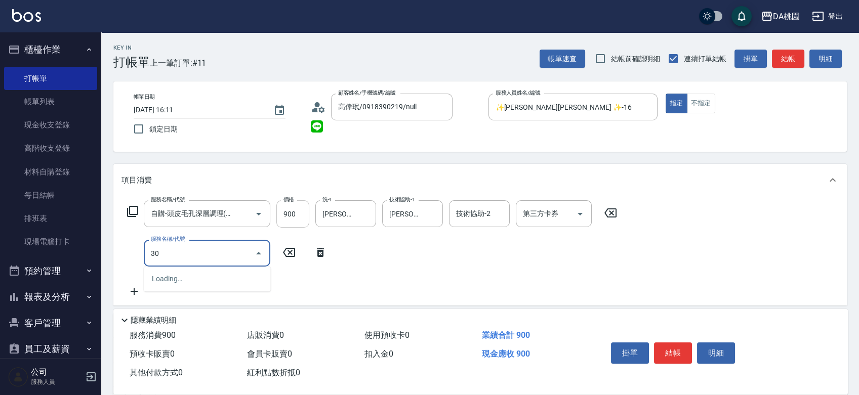
type input "303"
type input "120"
type input "A級剪髮(303)"
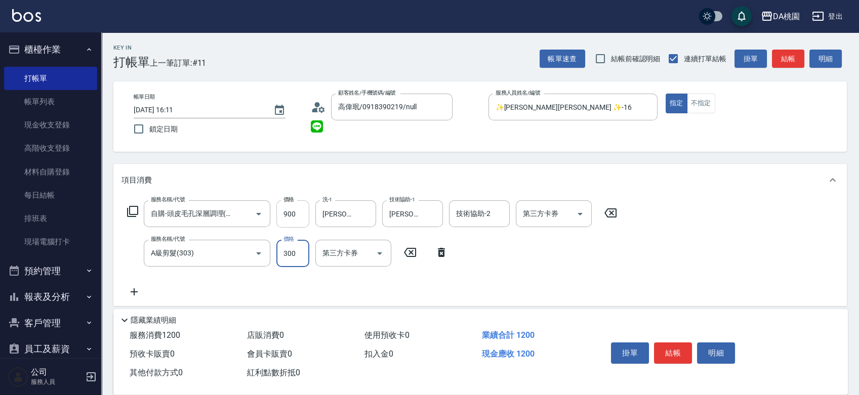
type input "5"
type input "90"
type input "500"
type input "140"
type input "500"
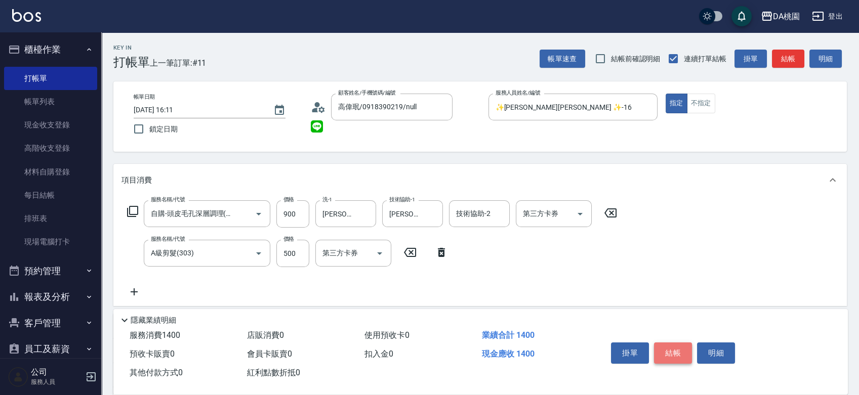
click at [671, 351] on button "結帳" at bounding box center [673, 353] width 38 height 21
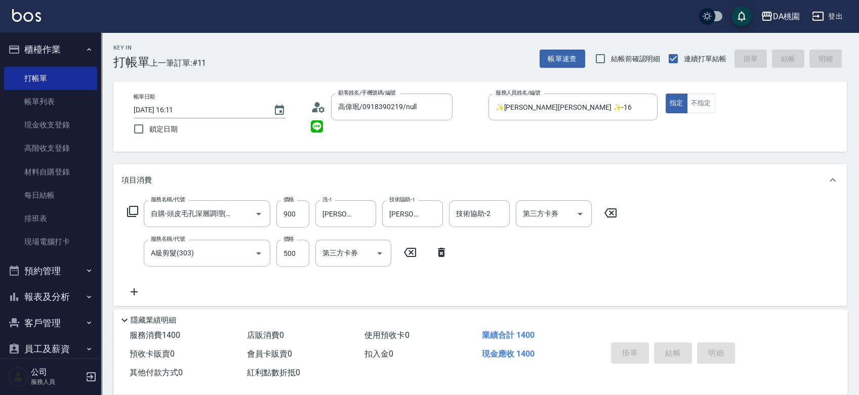
type input "[DATE] 16:48"
type input "0"
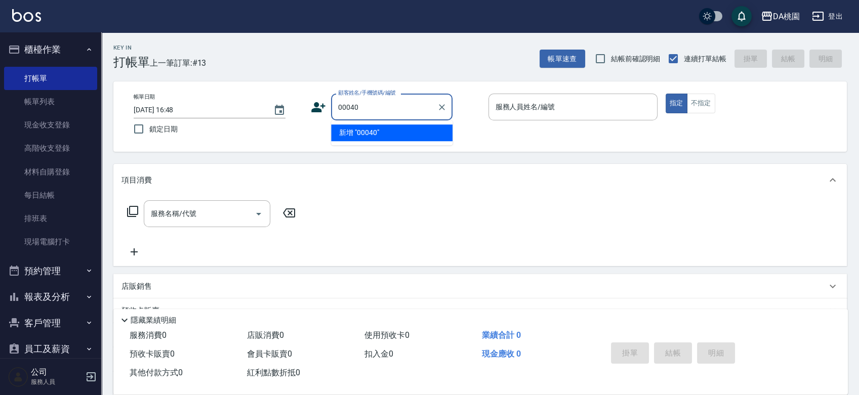
type input "00040"
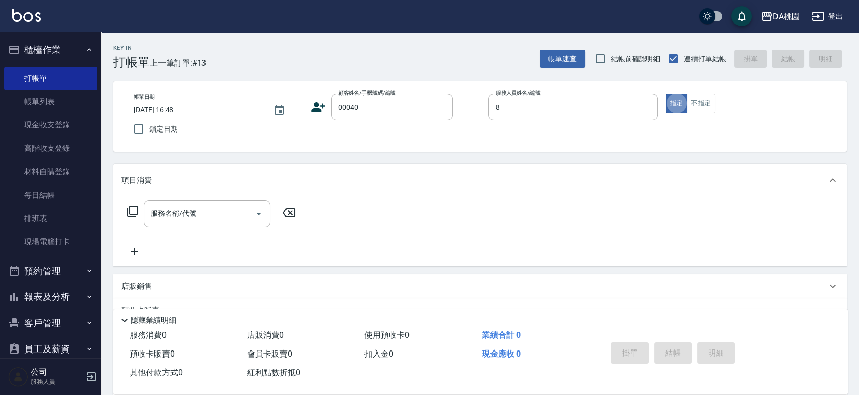
type input "[PERSON_NAME]-8"
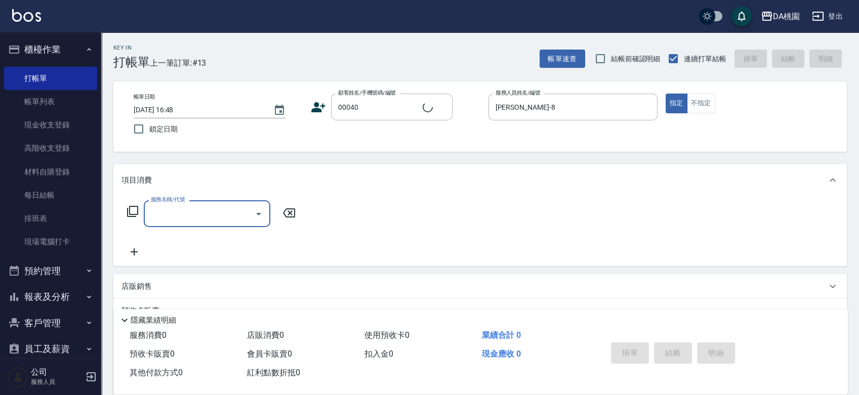
type input "3"
type input "公司/公司00040/00040"
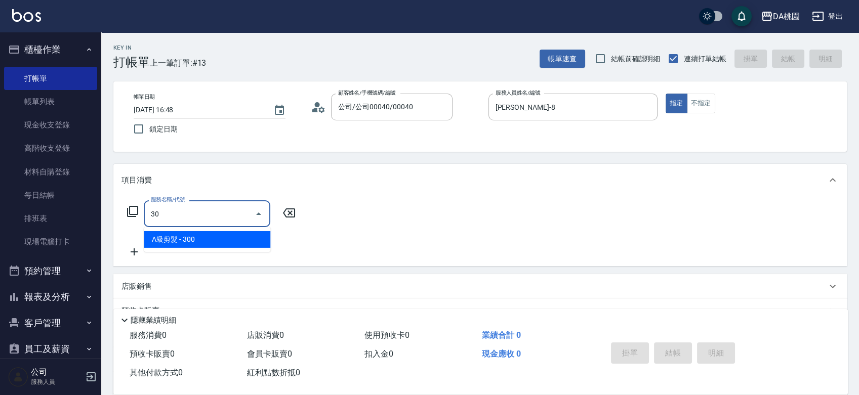
type input "303"
type input "30"
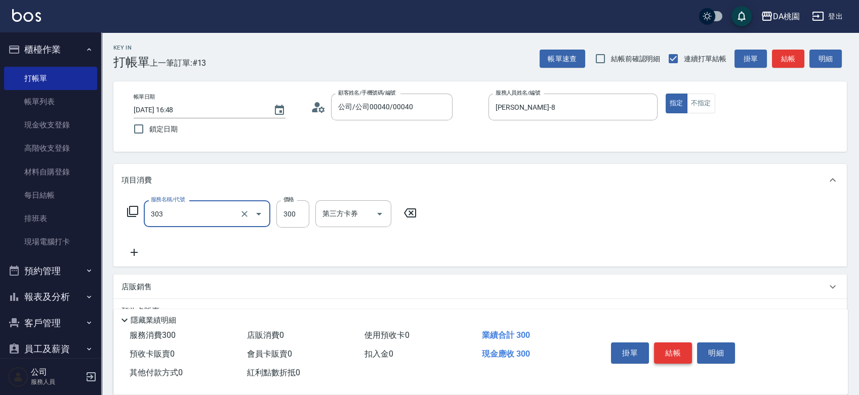
type input "A級剪髮(303)"
type input "0"
type input "350"
type input "30"
type input "350"
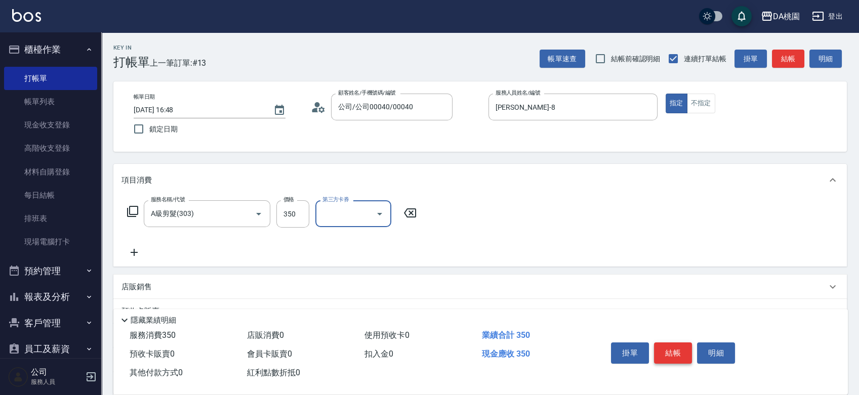
click at [671, 351] on button "結帳" at bounding box center [673, 353] width 38 height 21
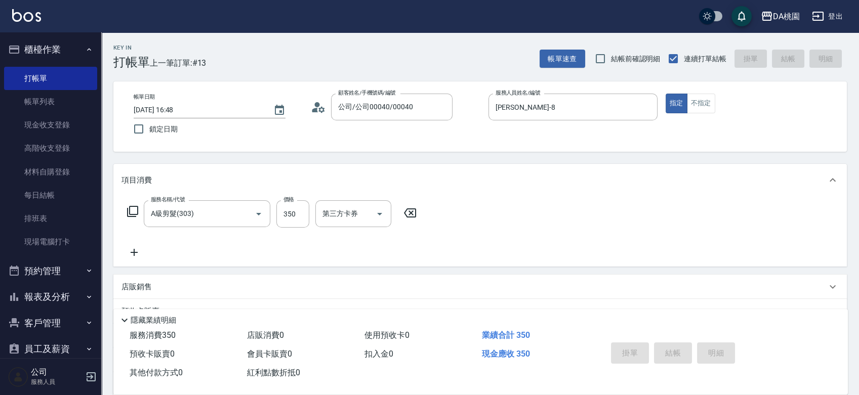
type input "[DATE] 16:49"
type input "0"
